Goal: Information Seeking & Learning: Learn about a topic

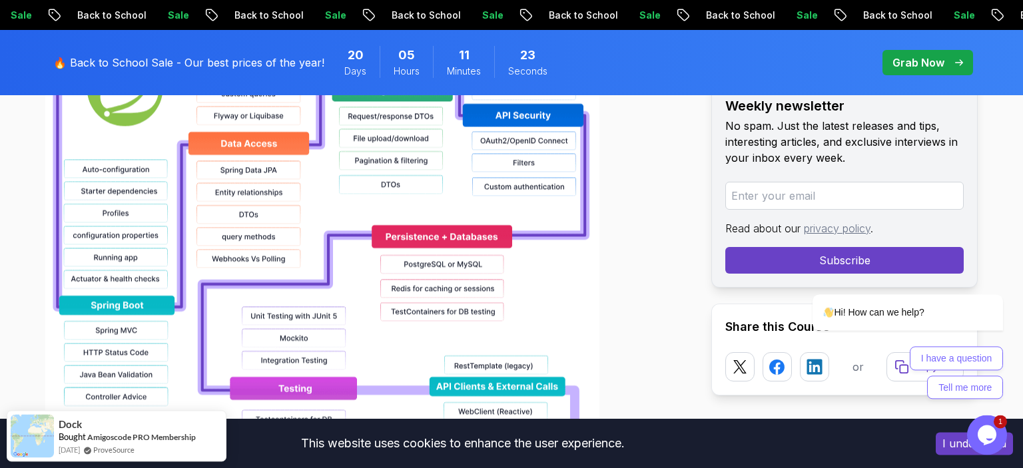
scroll to position [1022, 0]
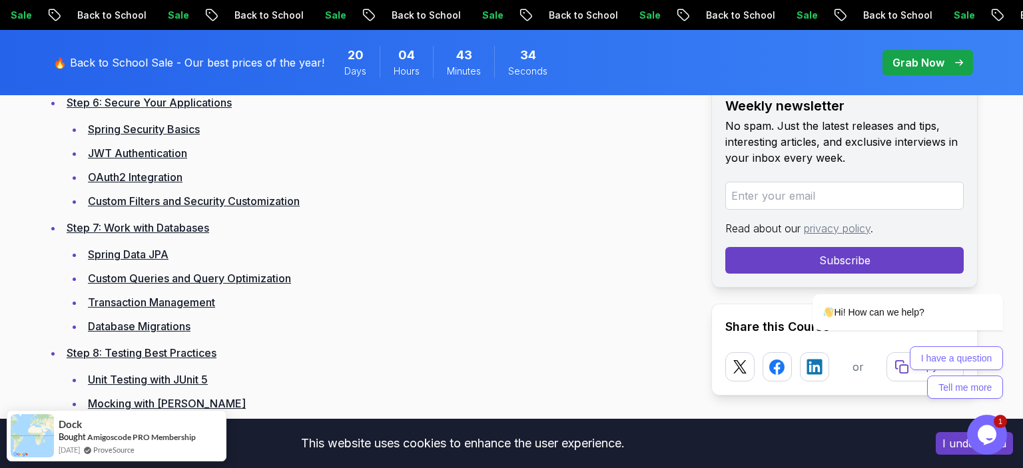
scroll to position [2569, 0]
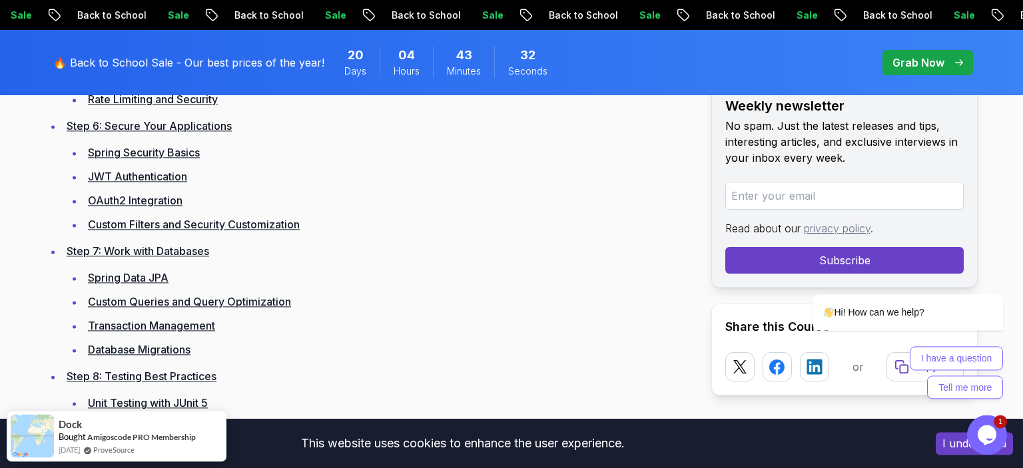
click at [177, 210] on li "OAuth2 Integration" at bounding box center [387, 200] width 606 height 19
click at [172, 206] on link "OAuth2 Integration" at bounding box center [135, 200] width 95 height 13
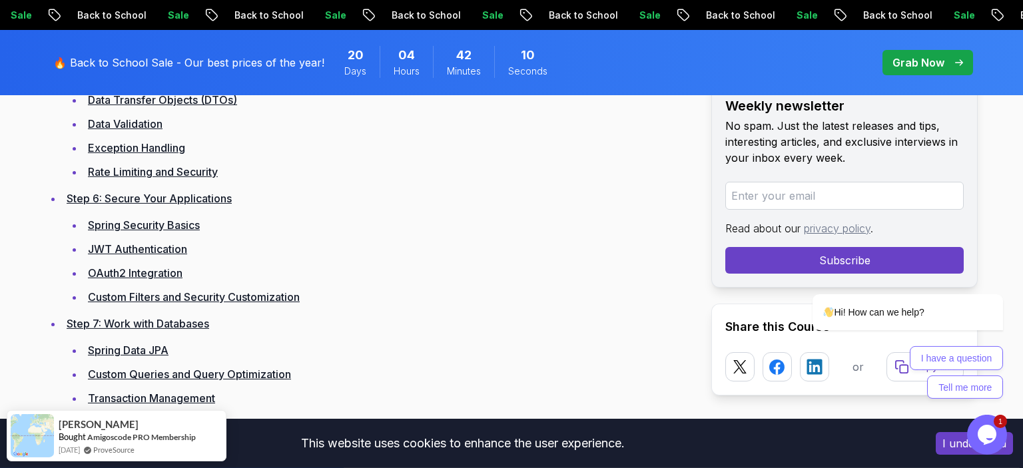
scroll to position [2523, 0]
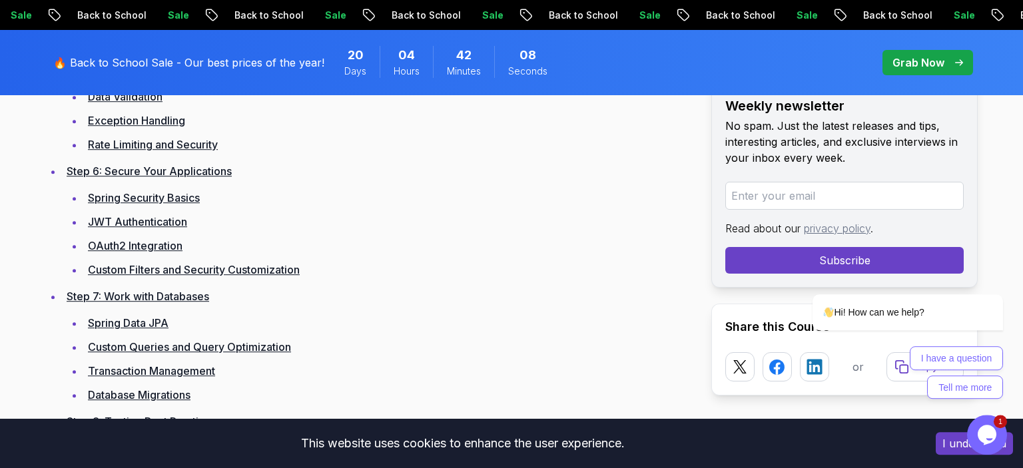
click at [143, 303] on link "Step 7: Work with Databases" at bounding box center [138, 296] width 142 height 13
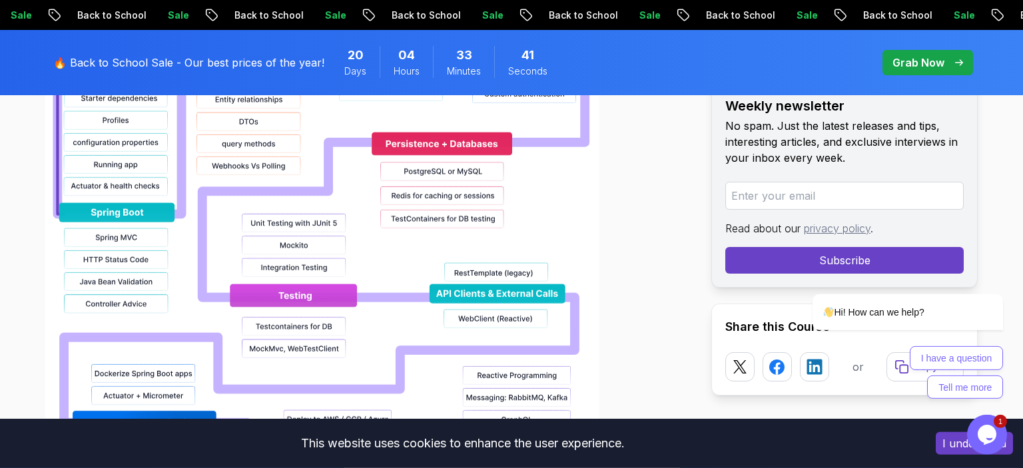
scroll to position [1420, 0]
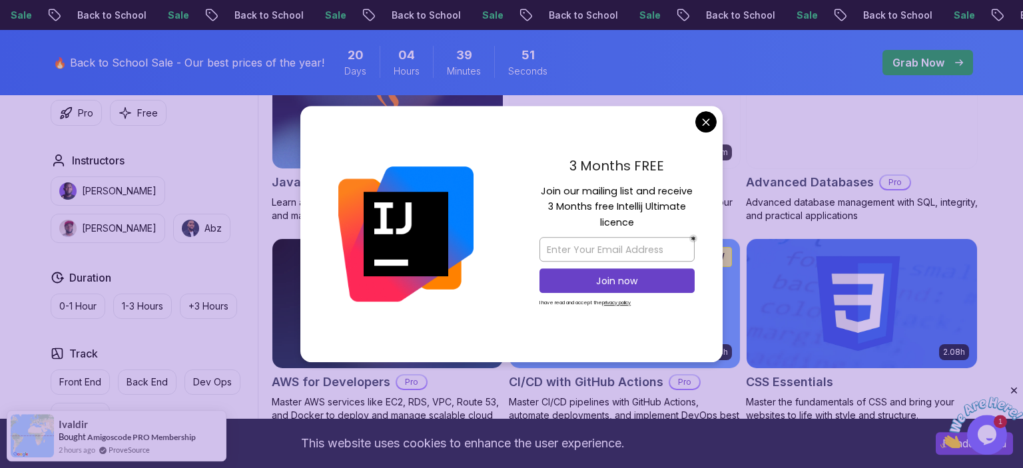
scroll to position [913, 0]
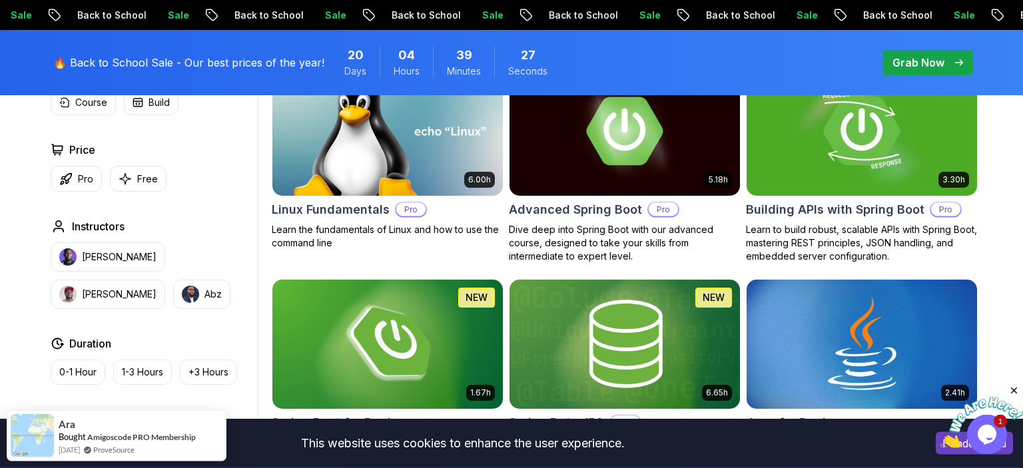
scroll to position [352, 0]
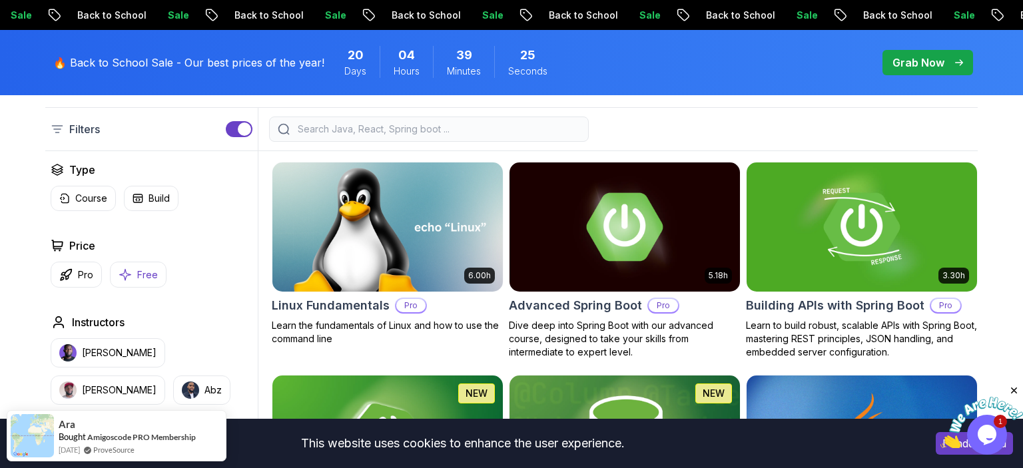
click at [129, 267] on button "Free" at bounding box center [138, 275] width 57 height 26
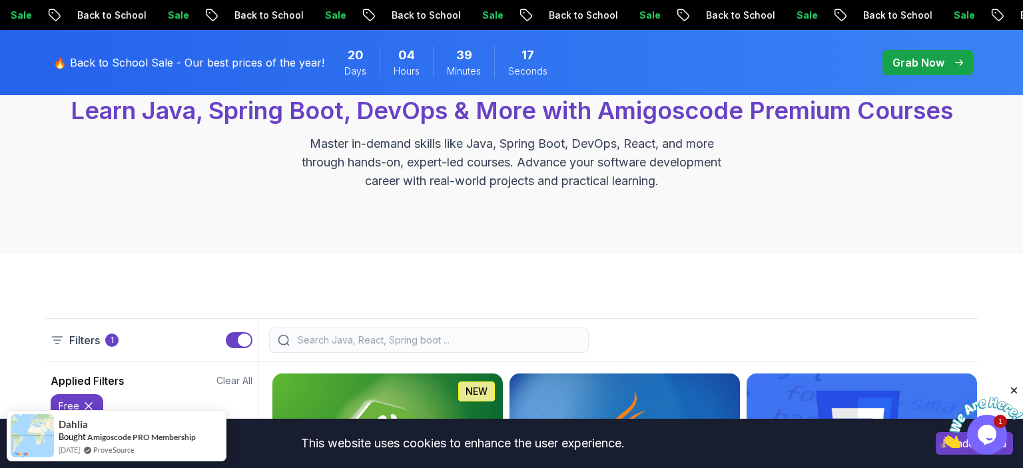
scroll to position [281, 0]
